Goal: Task Accomplishment & Management: Use online tool/utility

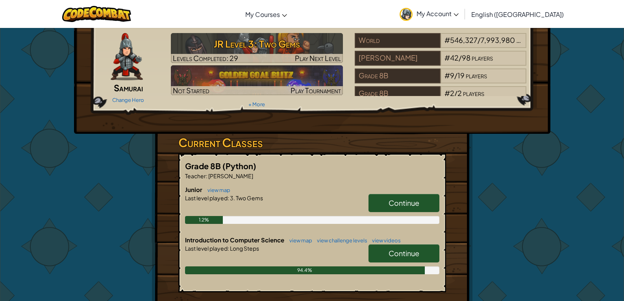
scroll to position [39, 0]
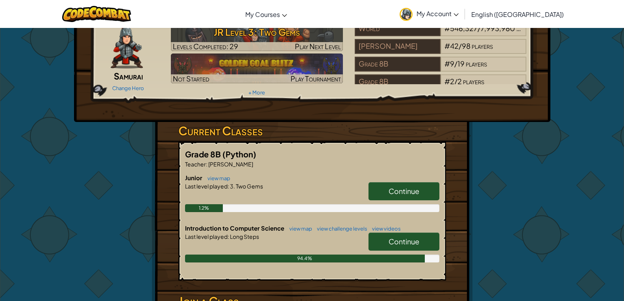
click at [413, 239] on span "Continue" at bounding box center [403, 241] width 31 height 9
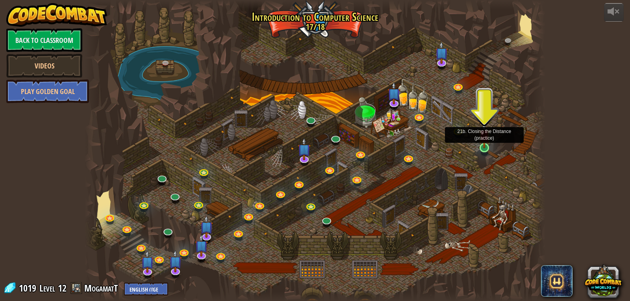
click at [481, 146] on img at bounding box center [484, 135] width 12 height 27
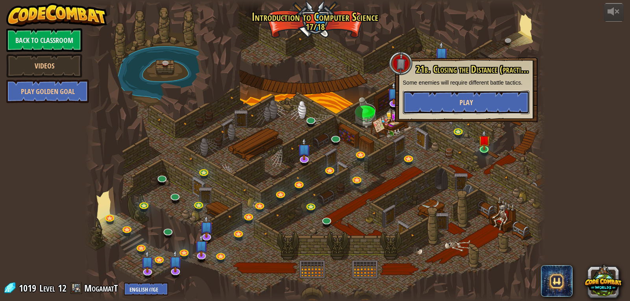
click at [478, 91] on button "Play" at bounding box center [466, 102] width 127 height 24
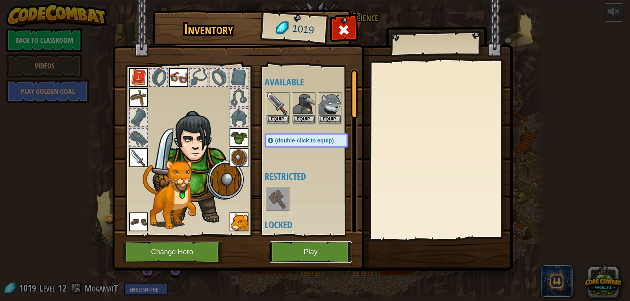
click at [329, 252] on button "Play" at bounding box center [311, 252] width 82 height 22
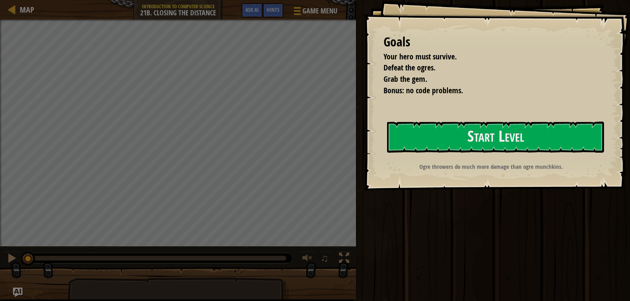
click at [518, 121] on div "Goals Your hero must survive. Defeat the ogres. Grab the gem. Bonus: no code pr…" at bounding box center [497, 95] width 266 height 190
drag, startPoint x: 518, startPoint y: 121, endPoint x: 519, endPoint y: 135, distance: 14.2
click at [519, 125] on div "Goals Your hero must survive. Defeat the ogres. Grab the gem. Bonus: no code pr…" at bounding box center [497, 95] width 266 height 190
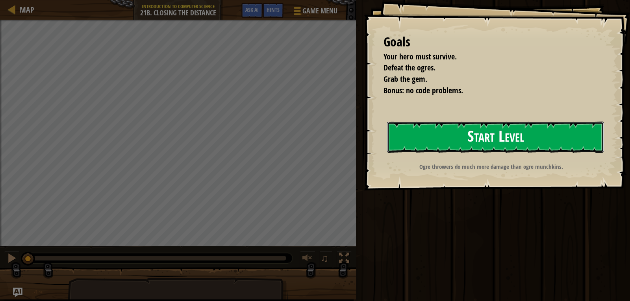
click at [519, 139] on button "Start Level" at bounding box center [495, 137] width 217 height 31
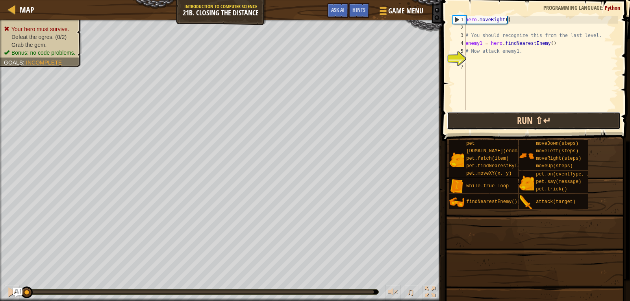
click at [486, 119] on button "Run ⇧↵" at bounding box center [534, 121] width 174 height 18
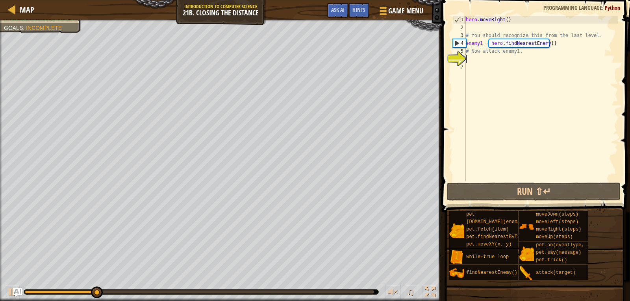
click at [482, 56] on div "hero . moveRight ( ) # You should recognize this from the last level. enemy1 = …" at bounding box center [541, 106] width 154 height 181
click at [506, 22] on div "hero . moveRight ( ) # You should recognize this from the last level. enemy1 = …" at bounding box center [541, 106] width 154 height 181
click at [504, 22] on div "hero . moveRight ( ) # You should recognize this from the last level. enemy1 = …" at bounding box center [541, 106] width 154 height 181
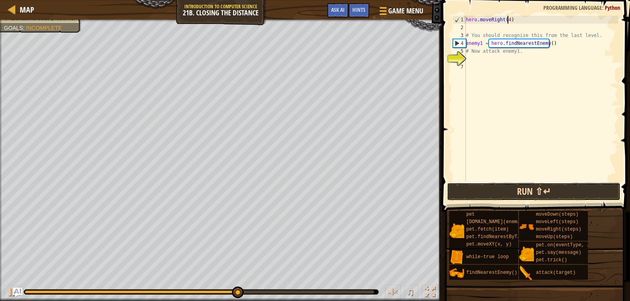
click at [509, 192] on button "Run ⇧↵" at bounding box center [534, 192] width 174 height 18
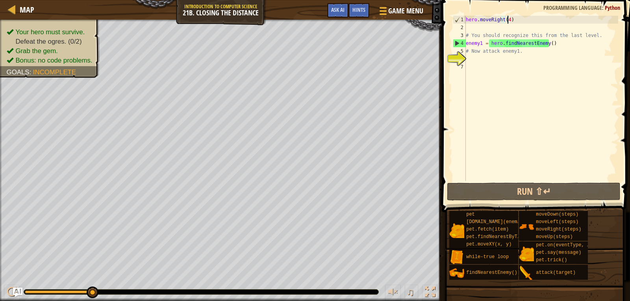
type textarea "hero.moveRight()"
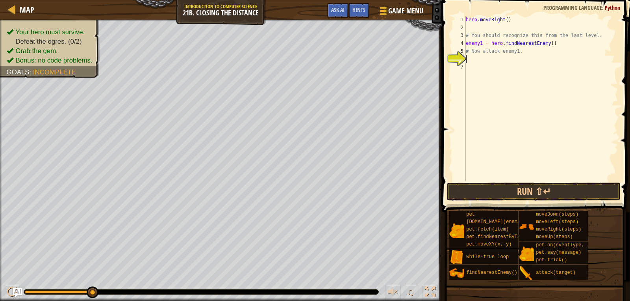
click at [473, 61] on div "hero . moveRight ( ) # You should recognize this from the last level. enemy1 = …" at bounding box center [541, 106] width 154 height 181
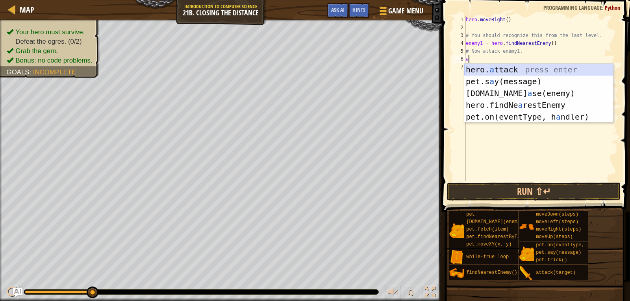
click at [522, 67] on div "hero. a ttack press enter pet.s a y(message) press enter [DOMAIN_NAME] a se(ene…" at bounding box center [538, 105] width 149 height 83
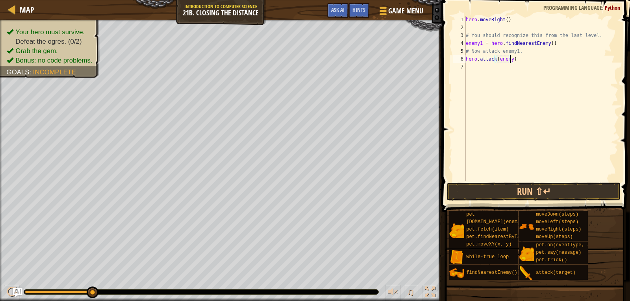
scroll to position [4, 4]
type textarea "hero.attack(enemy1)"
click at [513, 193] on button "Run ⇧↵" at bounding box center [534, 192] width 174 height 18
